Goal: Find specific page/section: Find specific page/section

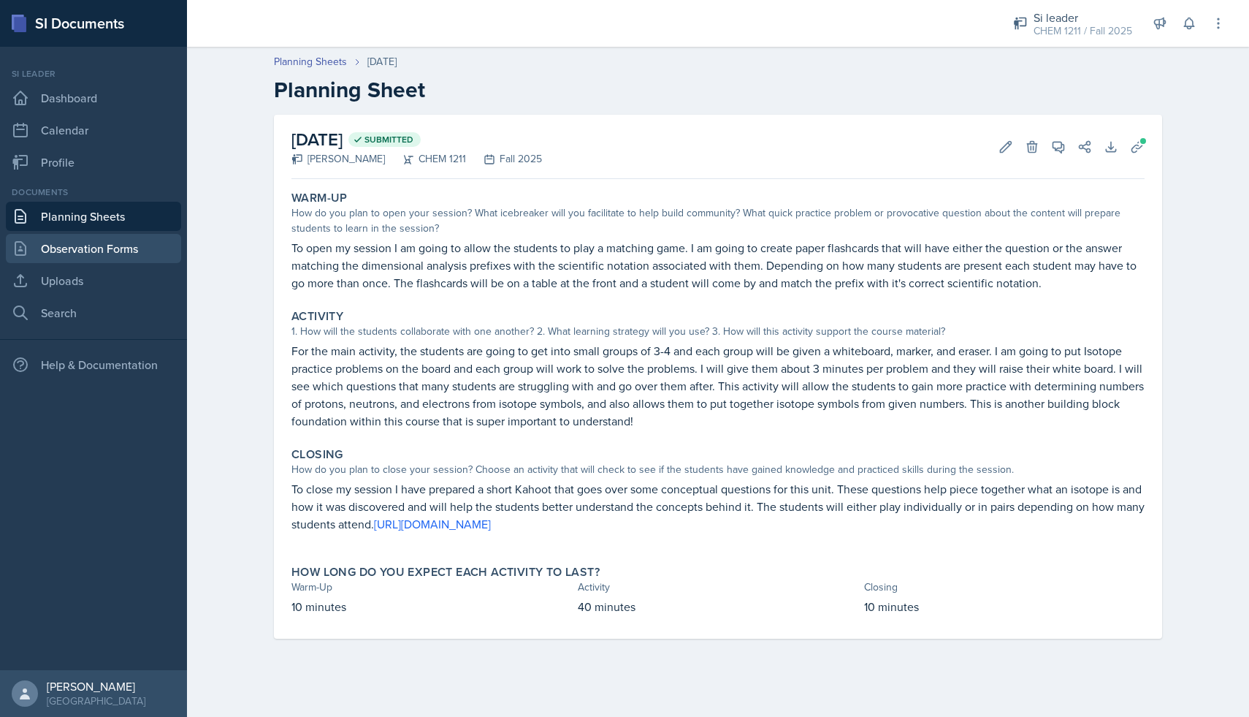
click at [85, 253] on link "Observation Forms" at bounding box center [93, 248] width 175 height 29
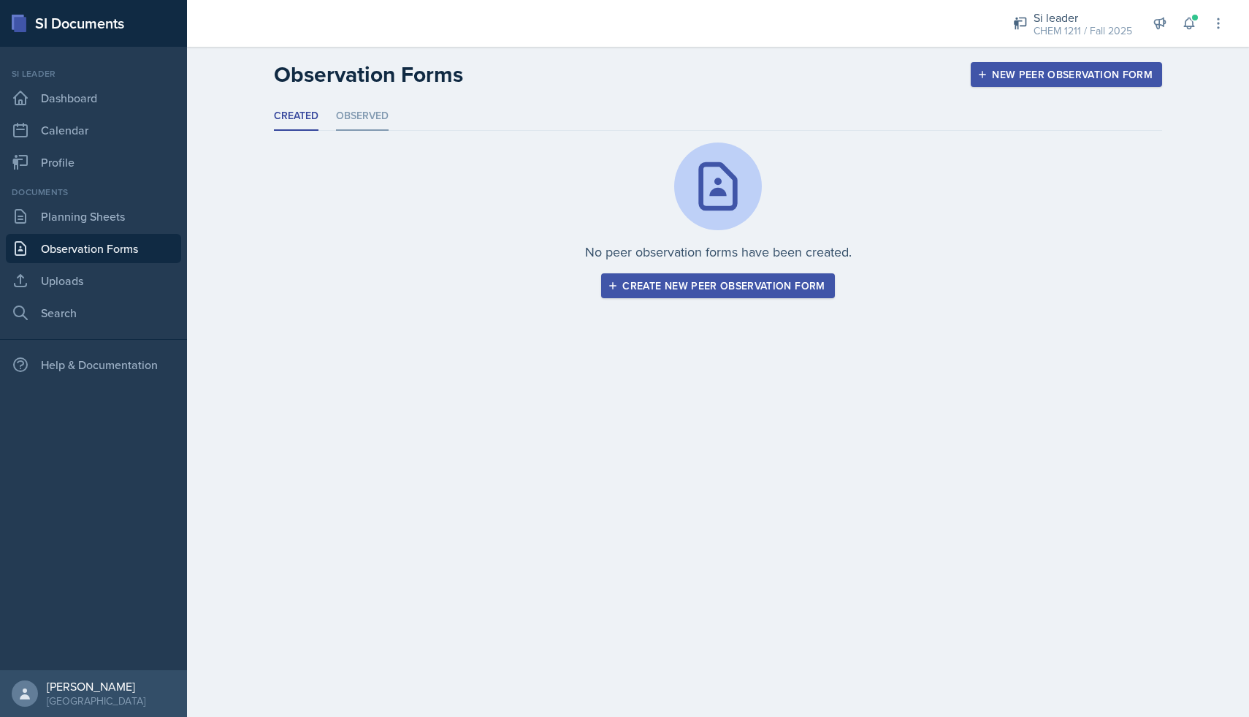
click at [374, 111] on li "Observed" at bounding box center [362, 116] width 53 height 28
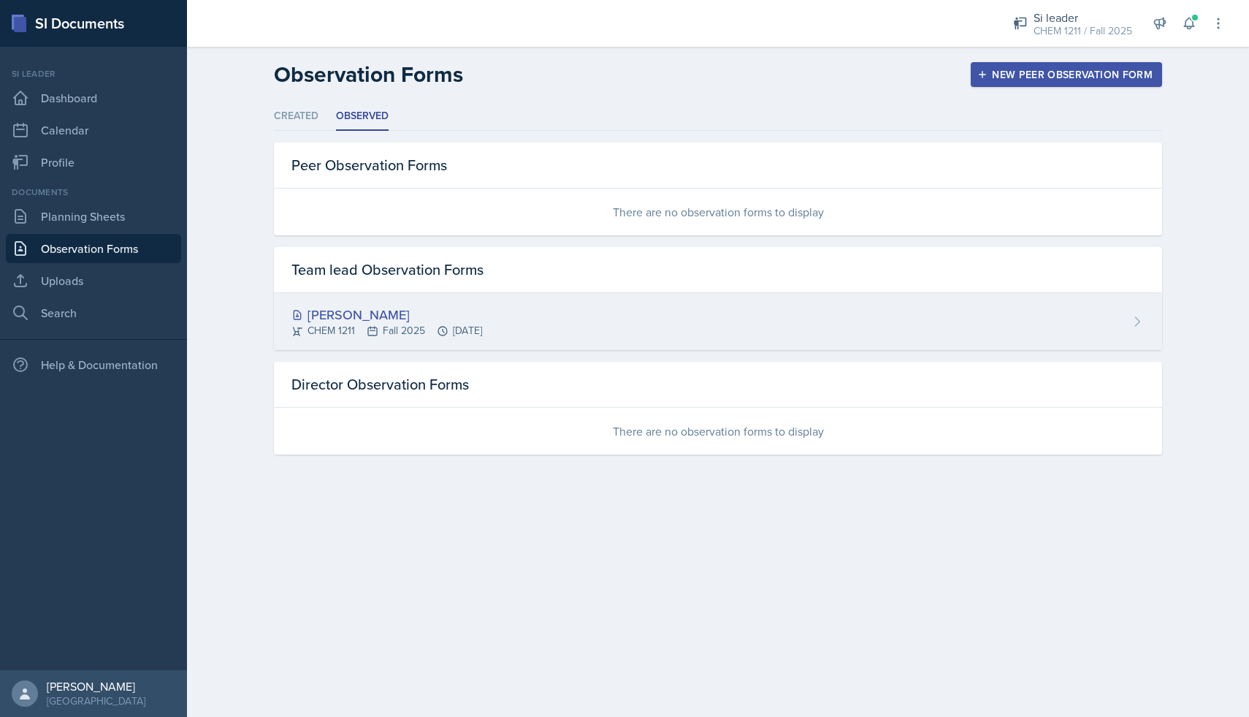
click at [411, 305] on div "[PERSON_NAME]" at bounding box center [386, 315] width 191 height 20
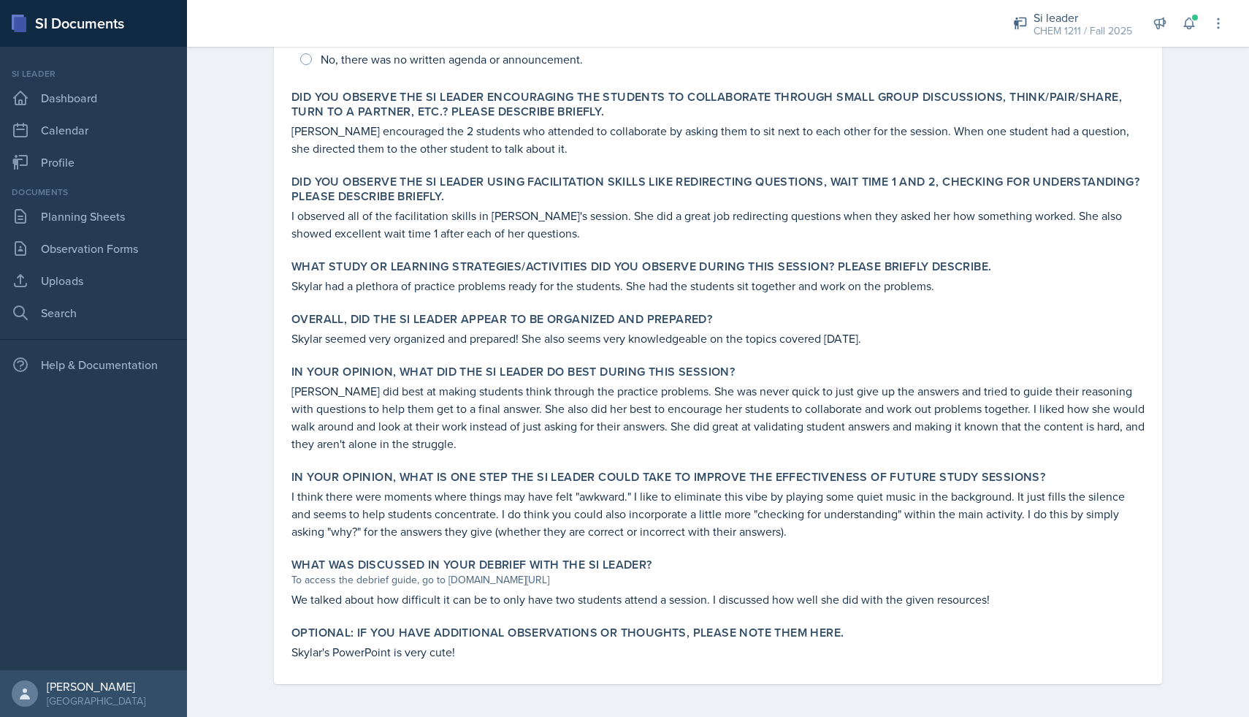
scroll to position [436, 0]
